Goal: Answer question/provide support: Share knowledge or assist other users

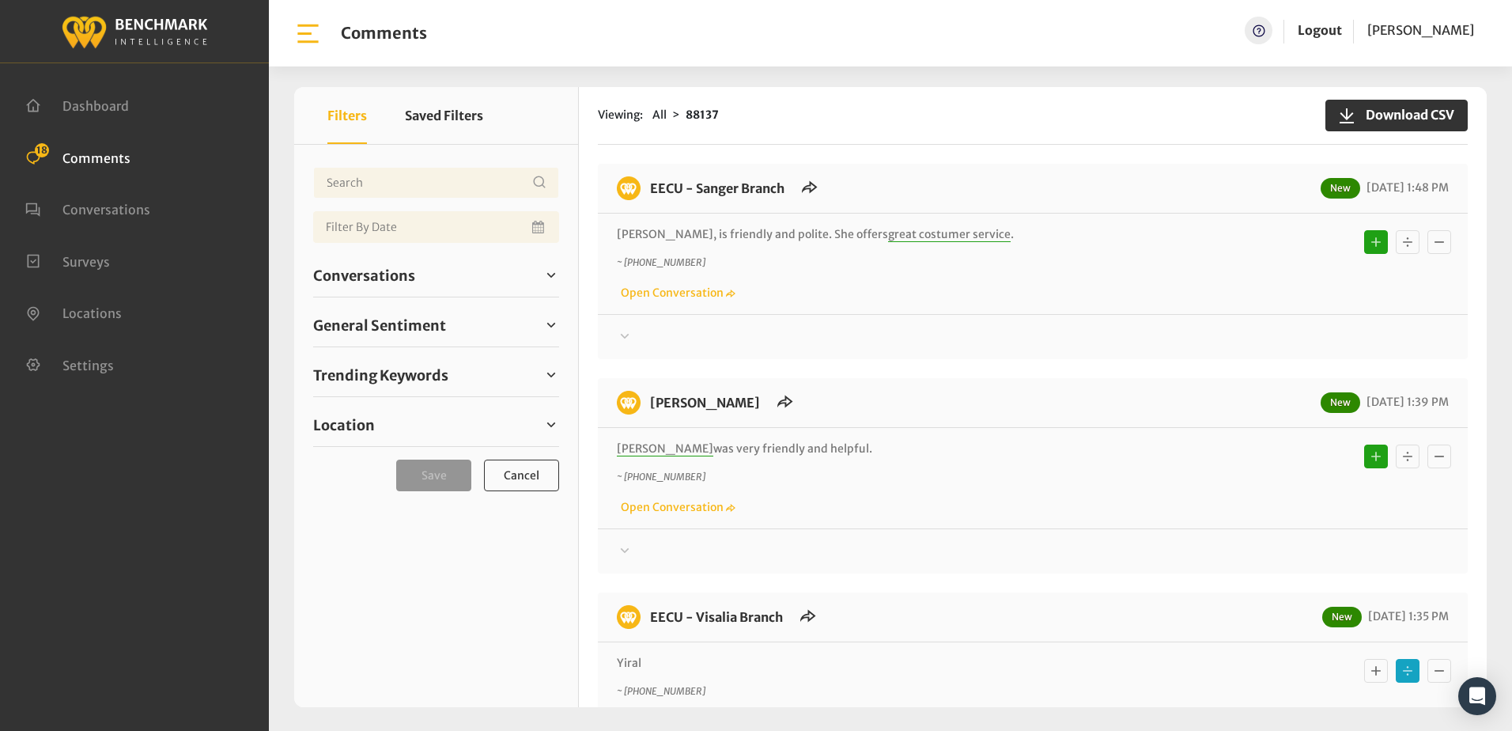
scroll to position [237, 0]
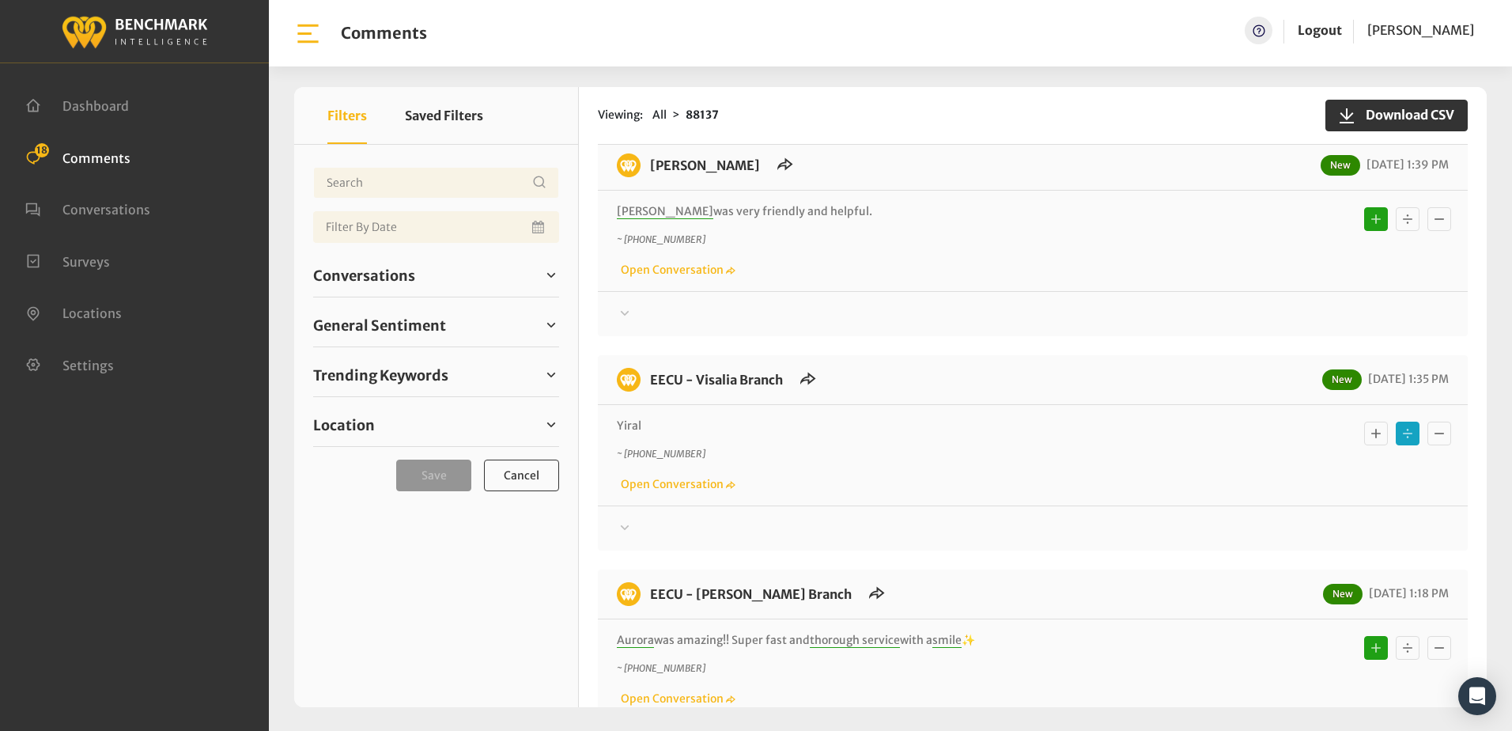
click at [869, 269] on div "~ +15592888676 Open Conversation" at bounding box center [1033, 256] width 832 height 46
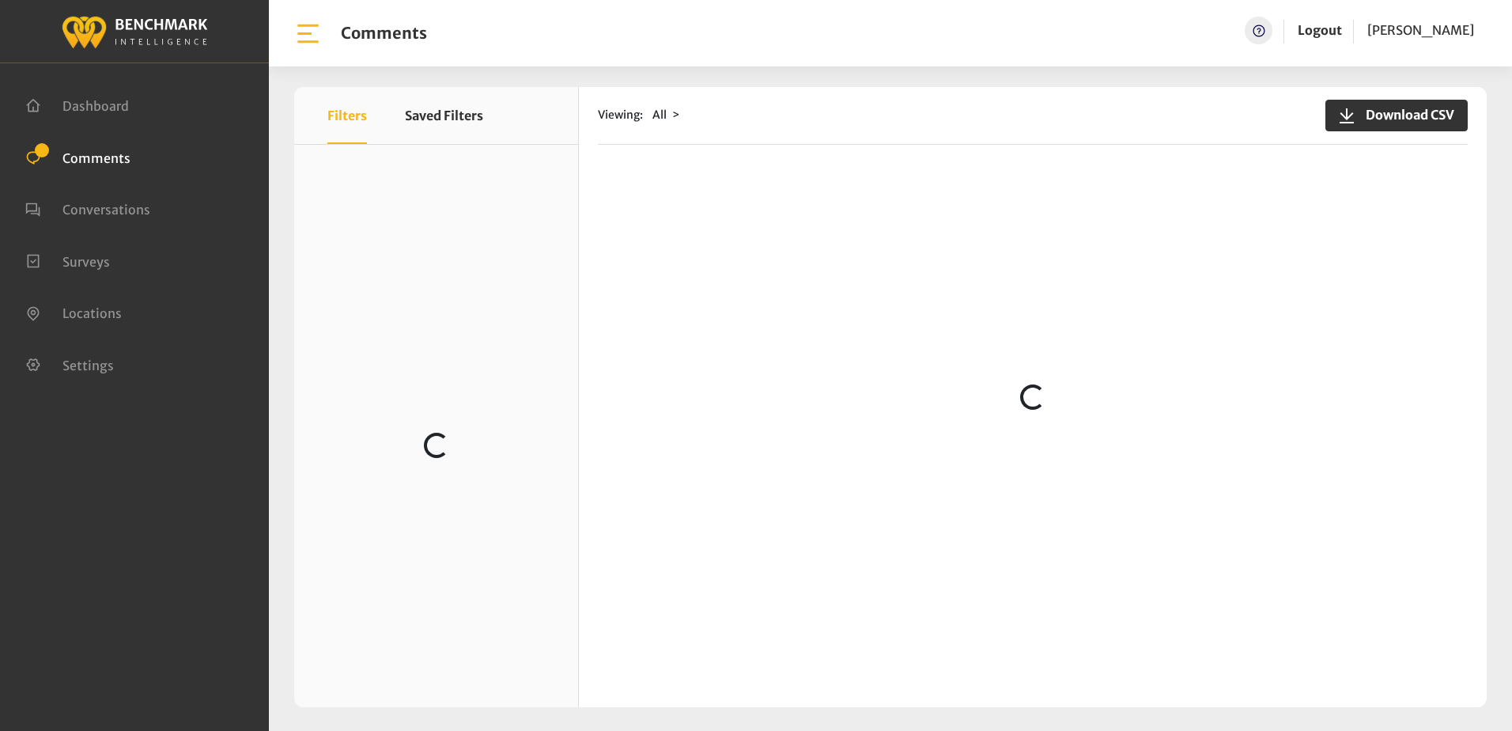
scroll to position [2215, 0]
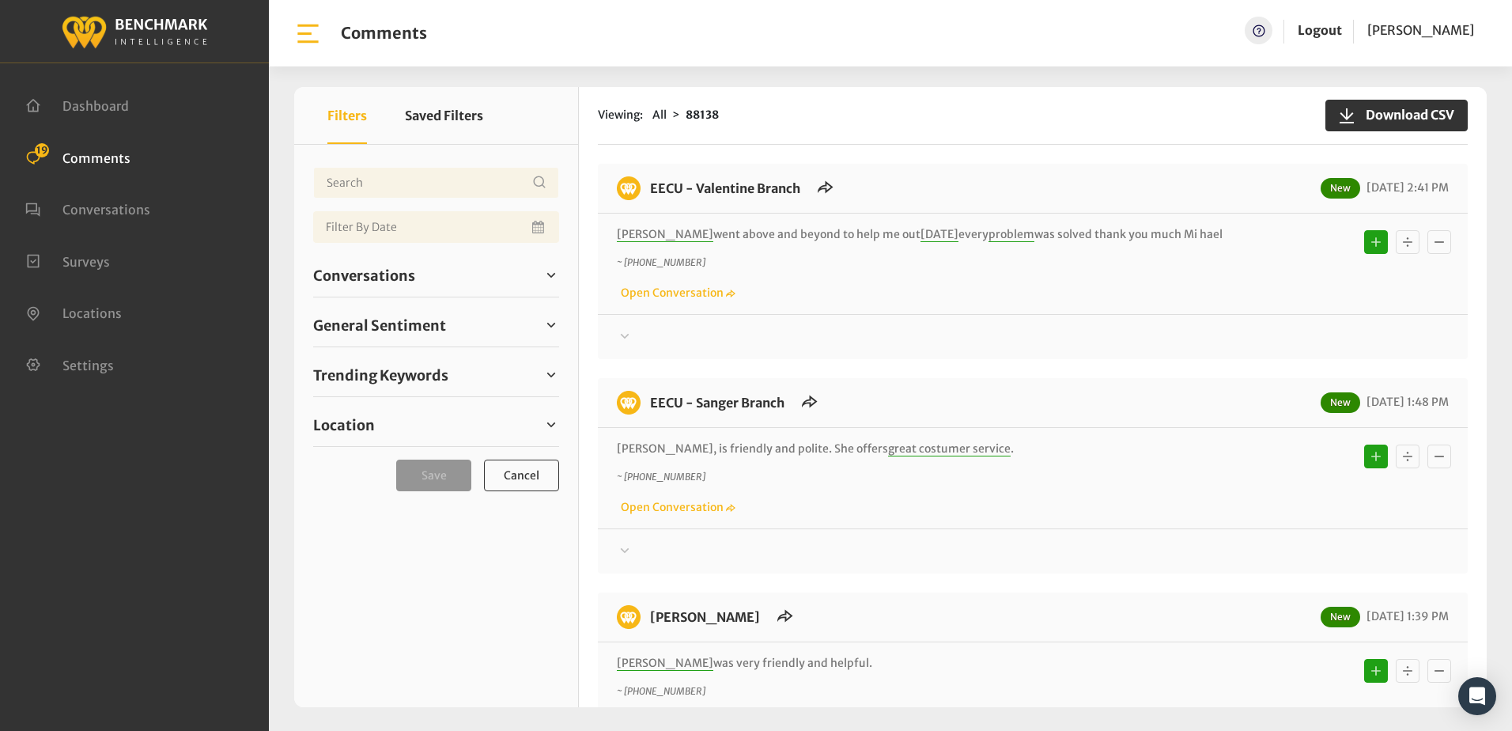
click at [95, 161] on span "Comments" at bounding box center [96, 157] width 68 height 16
click at [885, 316] on div "Thanks! We appreciate your feedback about EECU. If at any time you wish to end …" at bounding box center [1033, 330] width 870 height 32
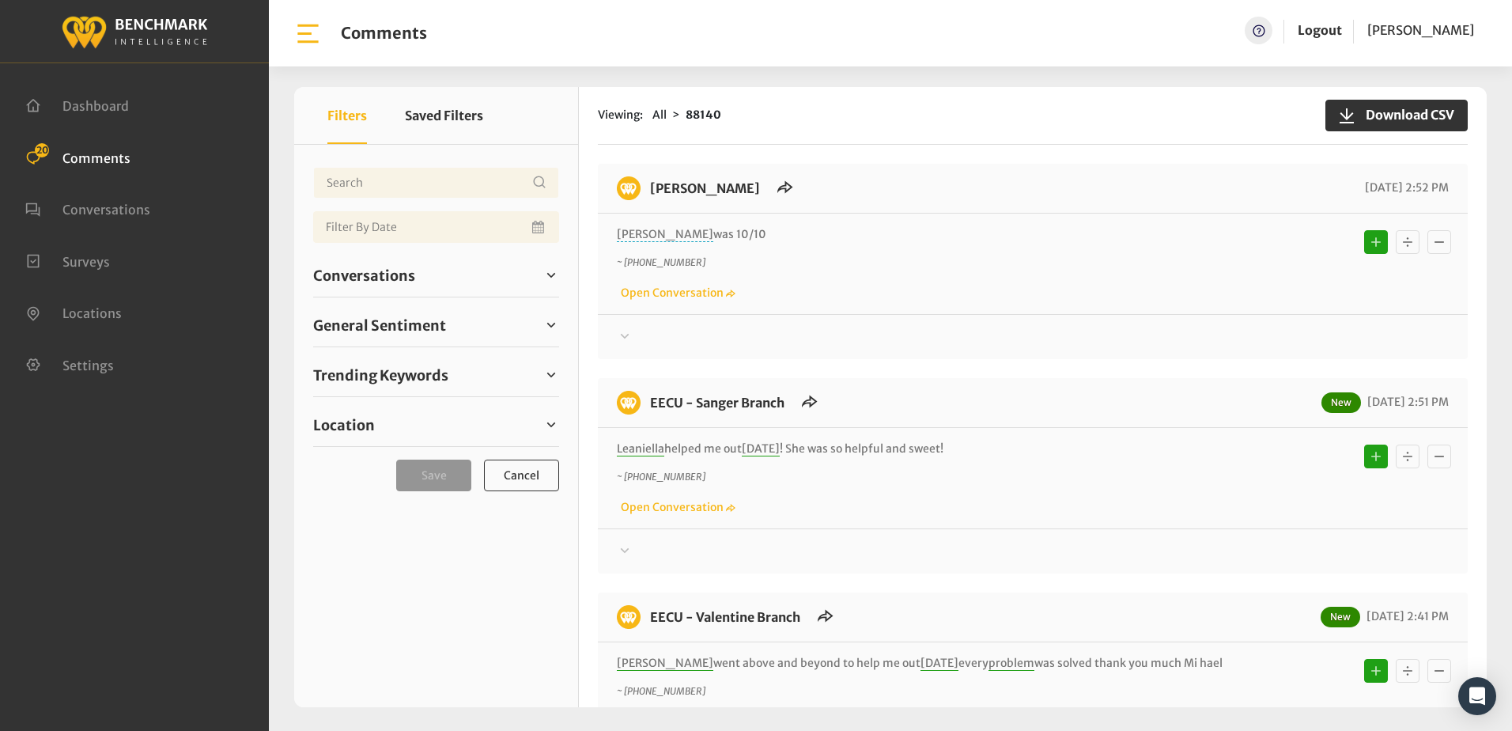
click at [1063, 285] on div "~ [PHONE_NUMBER] Open Conversation" at bounding box center [1033, 278] width 832 height 46
click at [885, 255] on p "~ [PHONE_NUMBER]" at bounding box center [929, 262] width 624 height 14
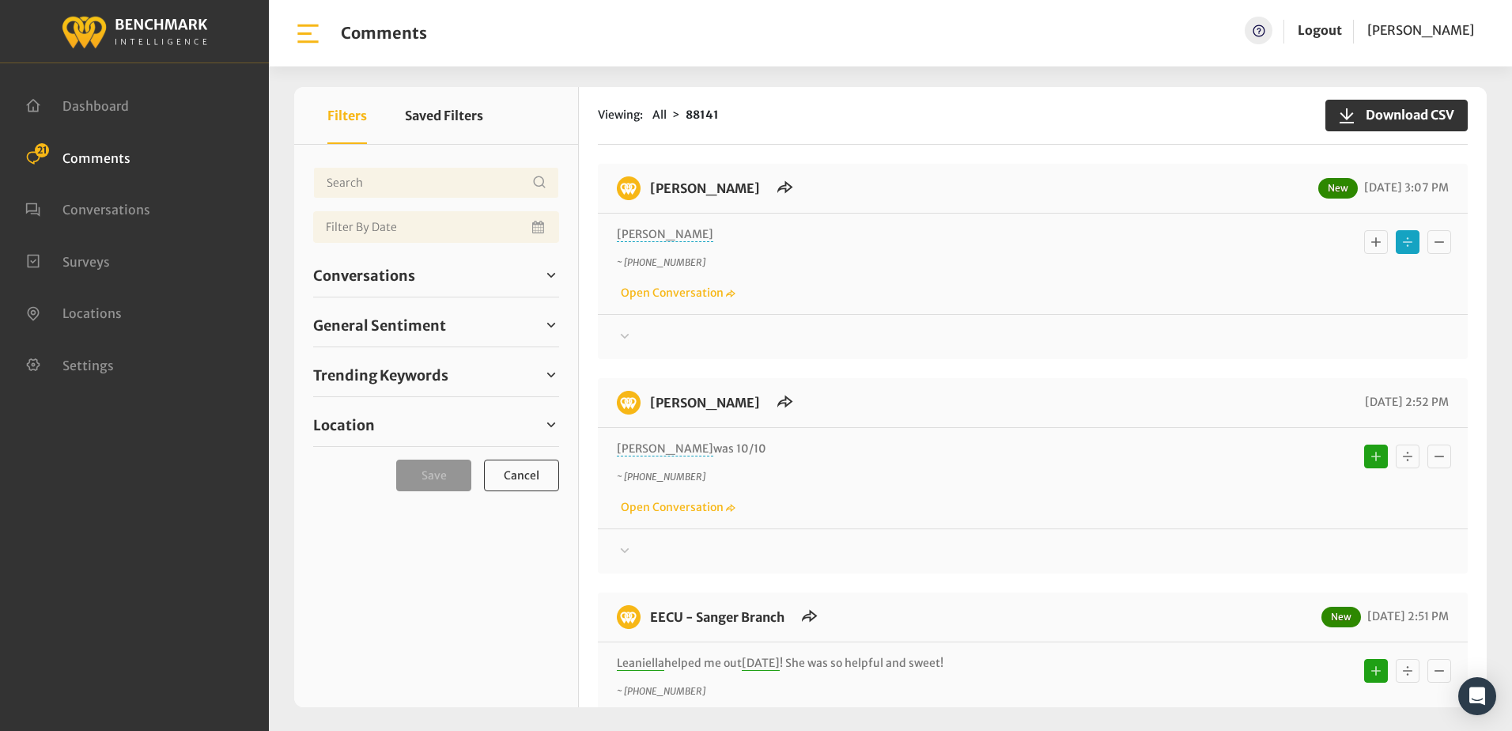
click at [623, 334] on icon at bounding box center [625, 336] width 16 height 19
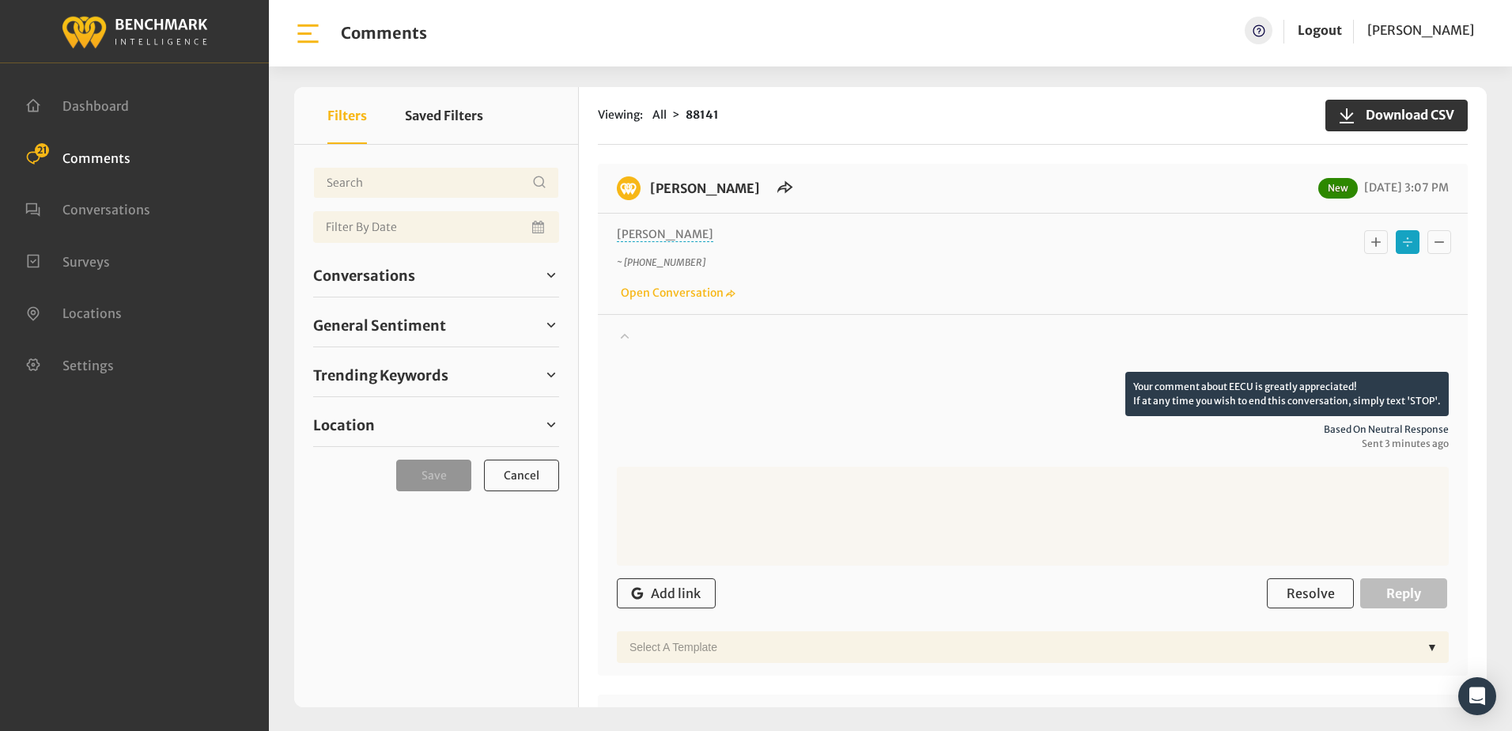
click at [623, 334] on icon at bounding box center [625, 335] width 16 height 19
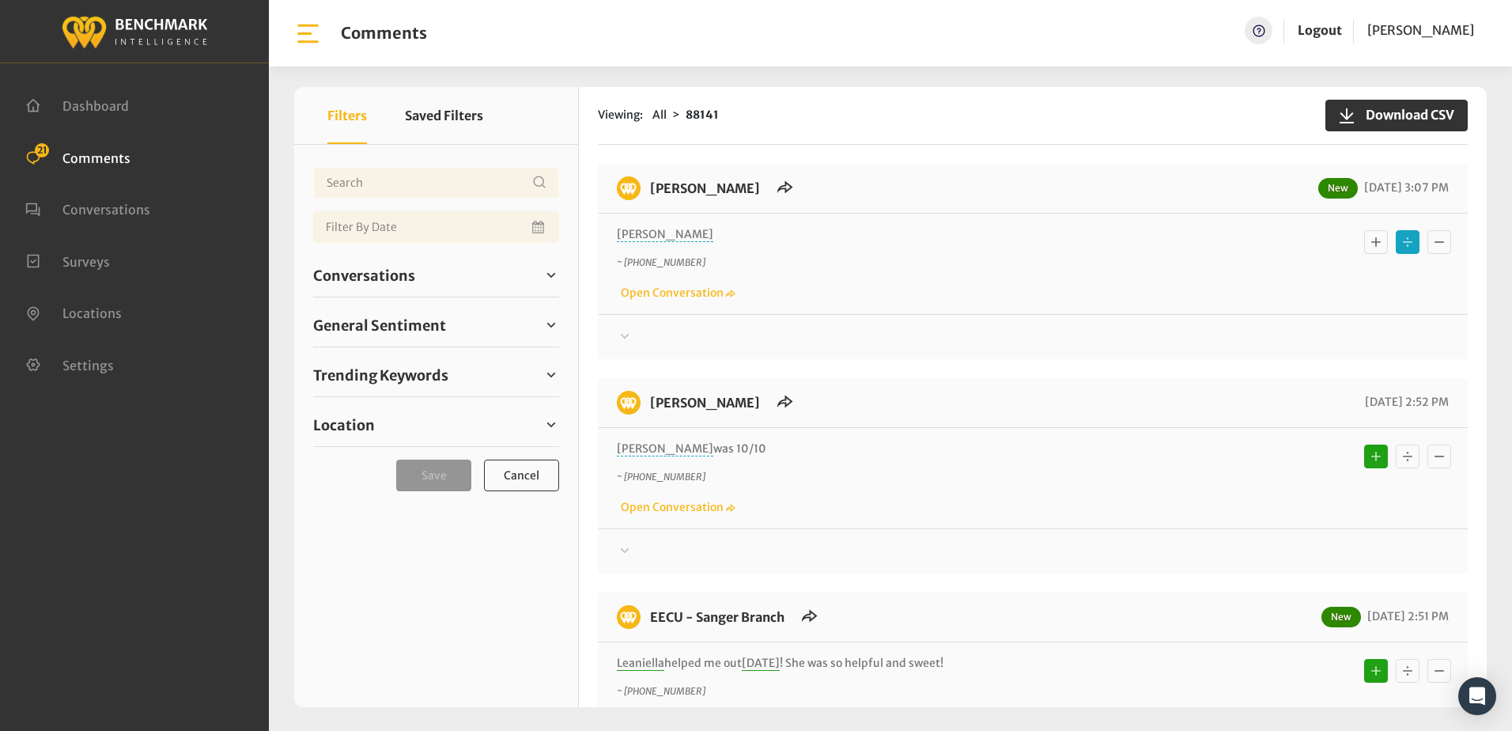
click at [748, 269] on p "~ +15593512940" at bounding box center [929, 262] width 624 height 14
click at [625, 335] on icon at bounding box center [625, 336] width 16 height 19
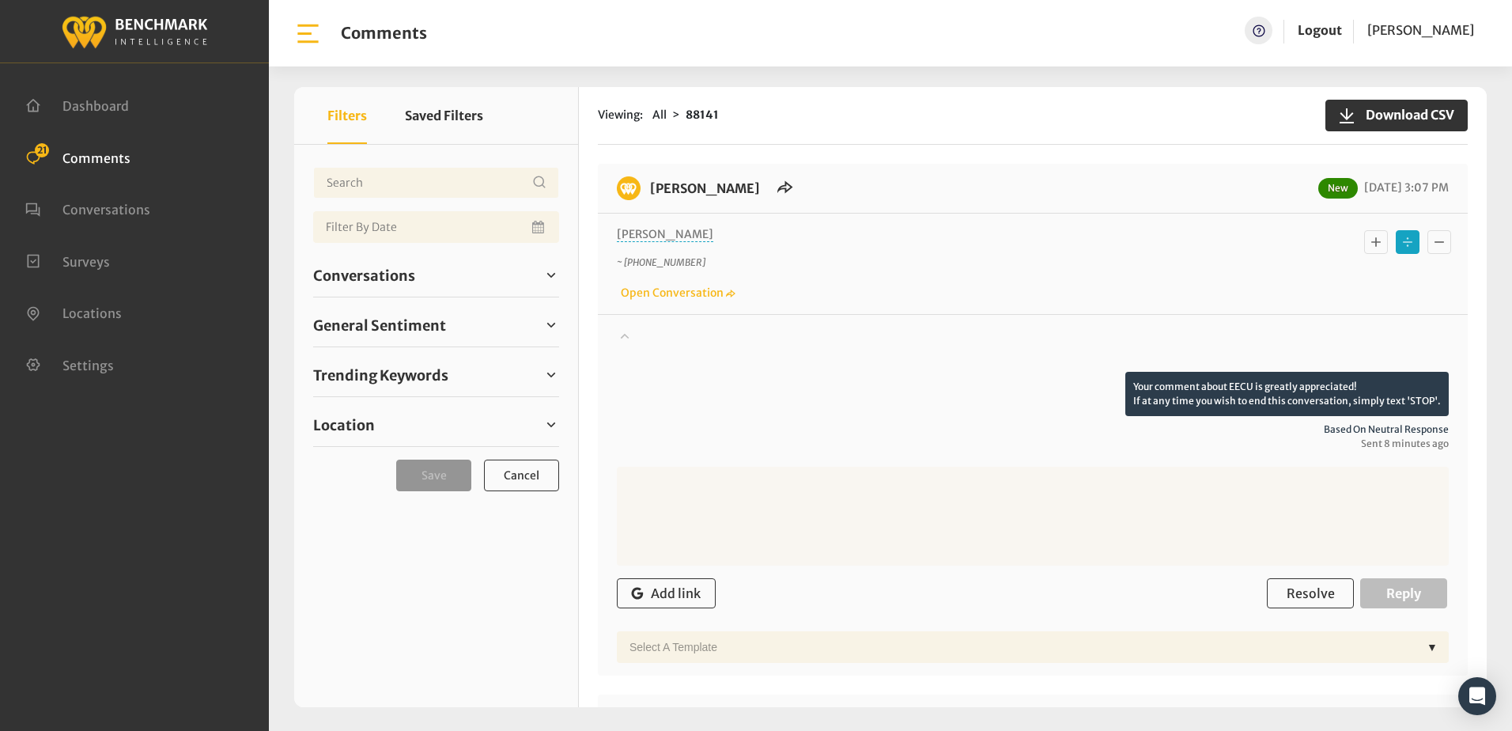
click at [625, 335] on icon at bounding box center [625, 336] width 9 height 6
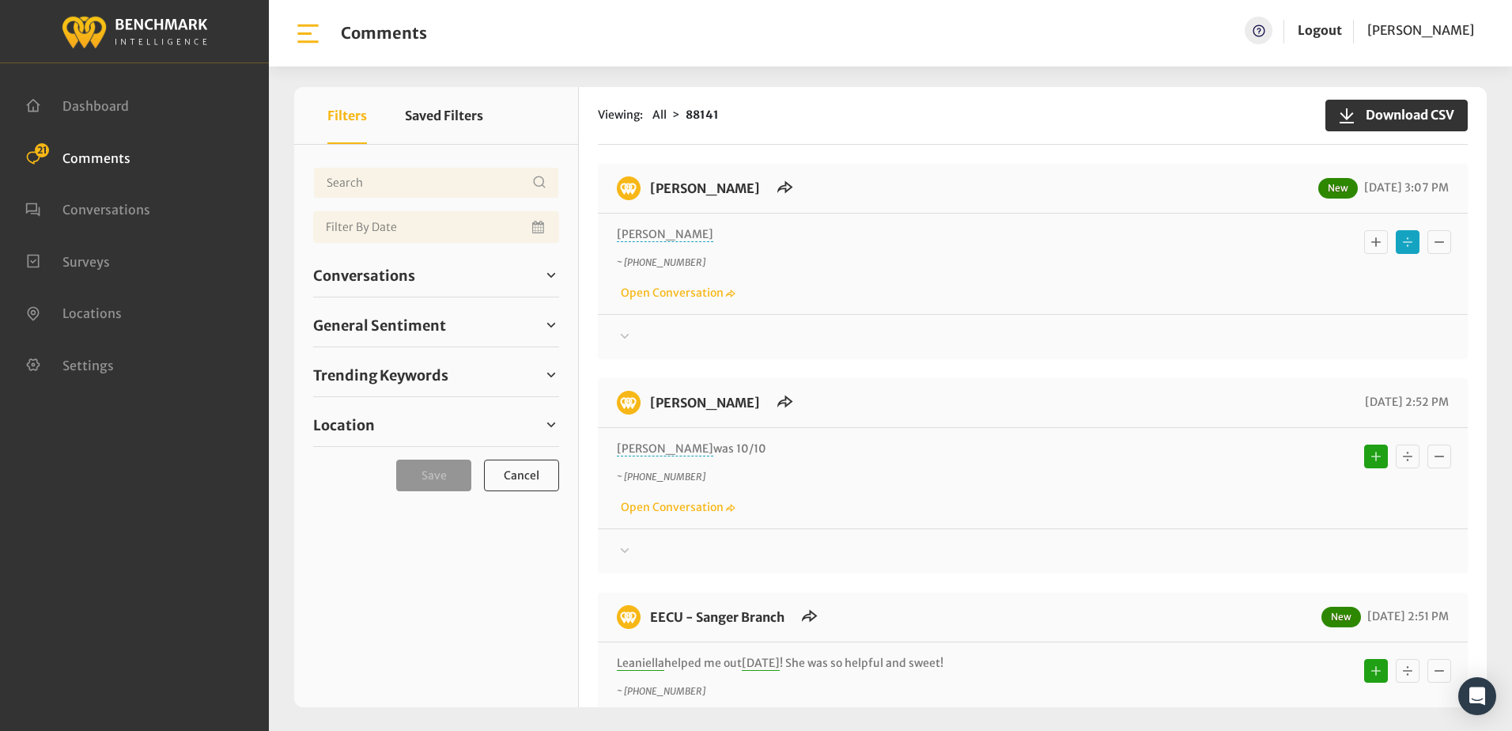
click at [879, 332] on div at bounding box center [1033, 336] width 832 height 19
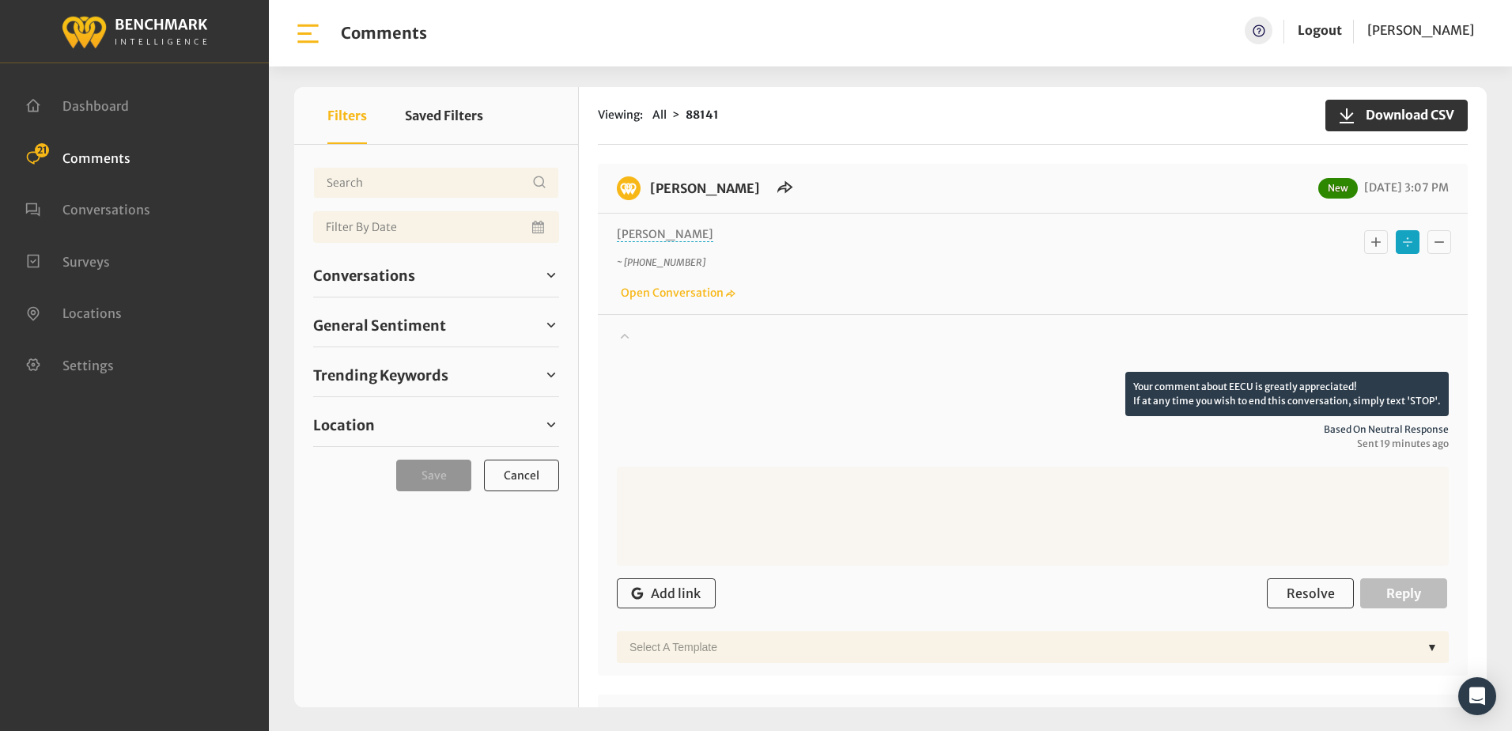
click at [879, 332] on div at bounding box center [1033, 349] width 832 height 44
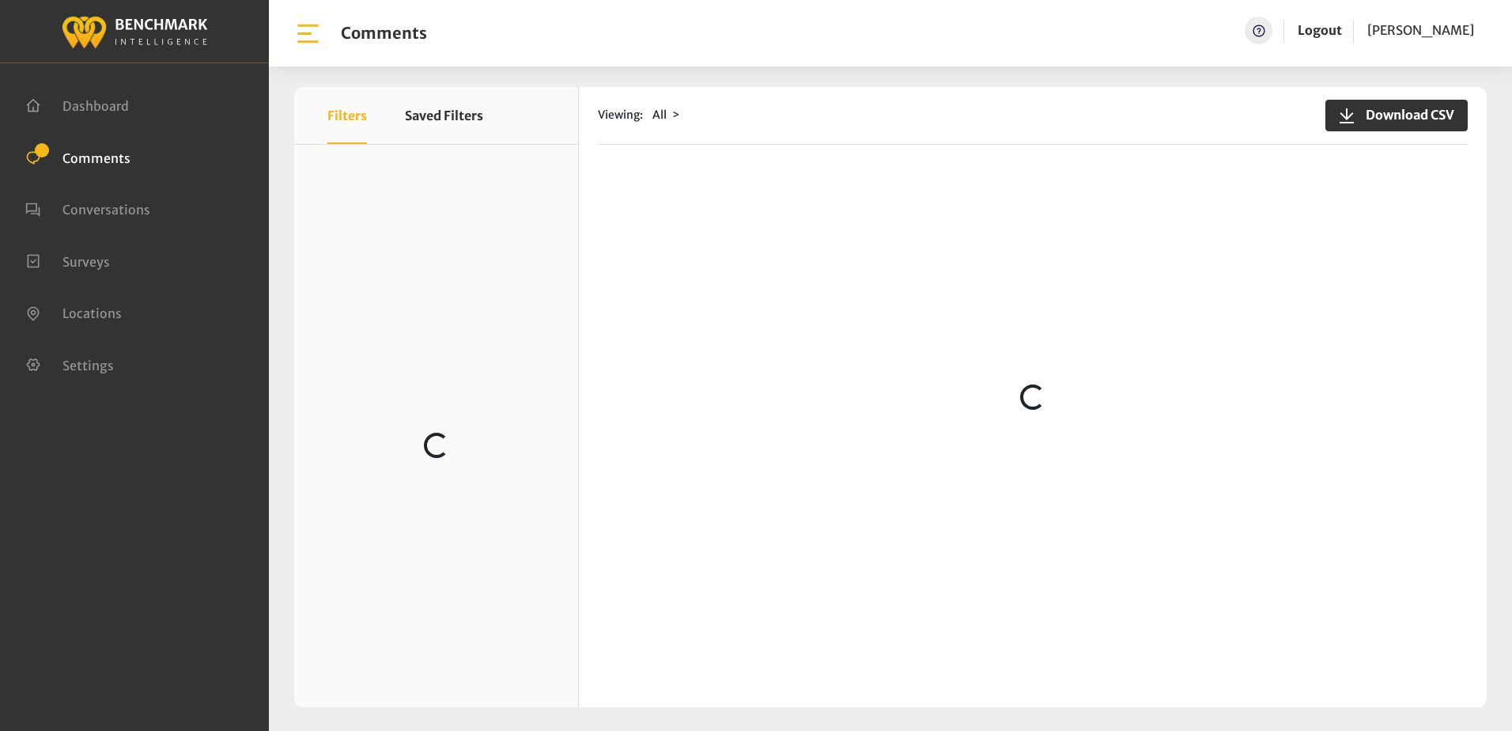
scroll to position [316, 0]
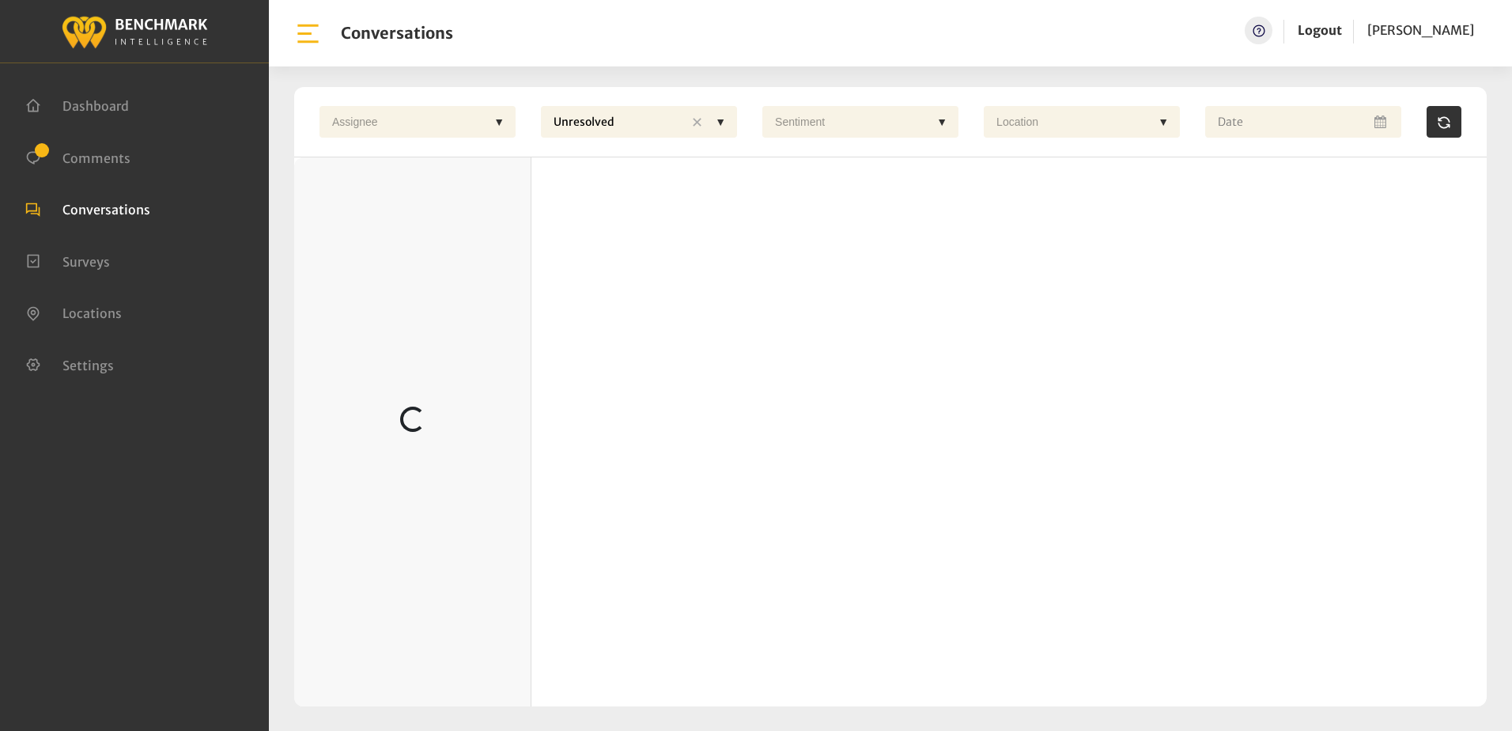
drag, startPoint x: 96, startPoint y: 158, endPoint x: 100, endPoint y: 142, distance: 16.3
click at [96, 158] on span "Comments" at bounding box center [96, 157] width 68 height 16
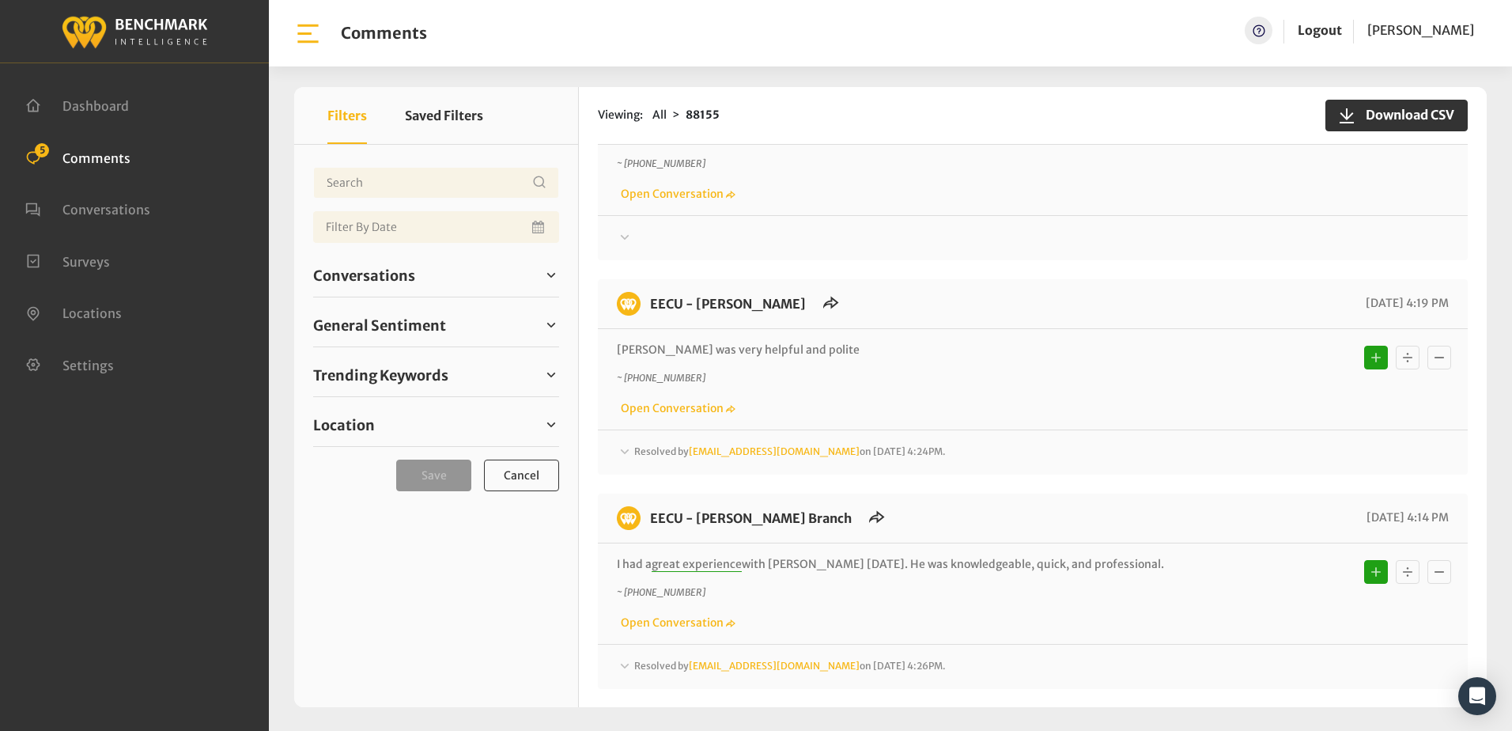
scroll to position [633, 0]
